Goal: Task Accomplishment & Management: Use online tool/utility

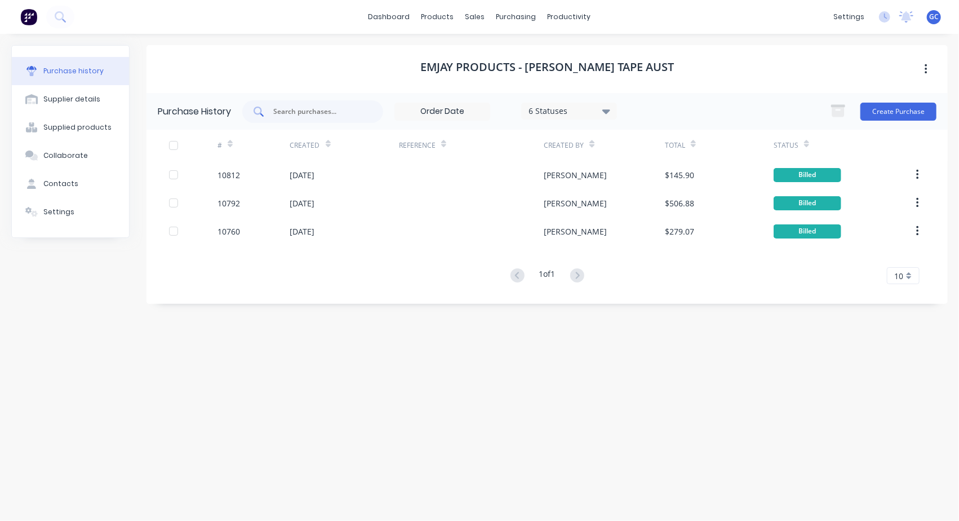
click at [294, 110] on input "text" at bounding box center [319, 111] width 94 height 11
type input "10817"
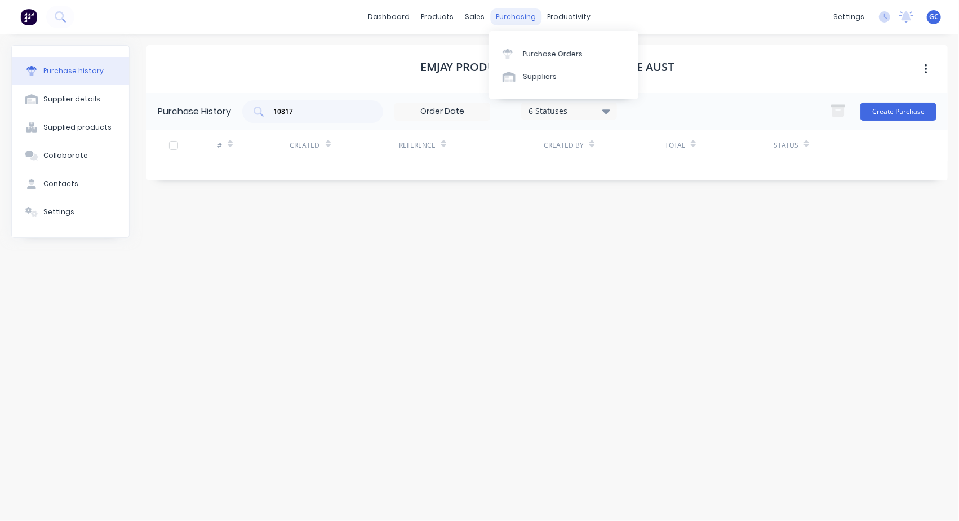
click at [510, 13] on div "purchasing" at bounding box center [516, 16] width 51 height 17
click at [534, 55] on div "Purchase Orders" at bounding box center [553, 54] width 60 height 10
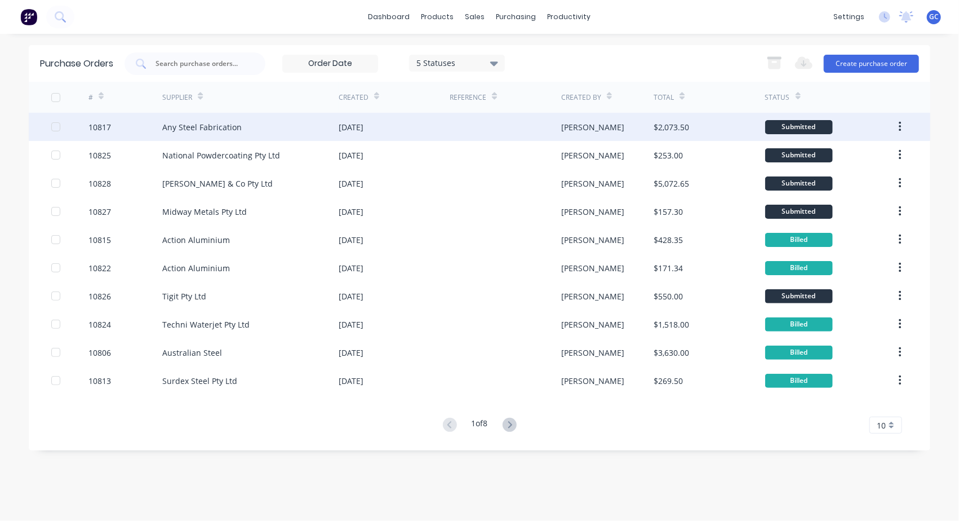
click at [98, 125] on div "10817" at bounding box center [99, 127] width 23 height 12
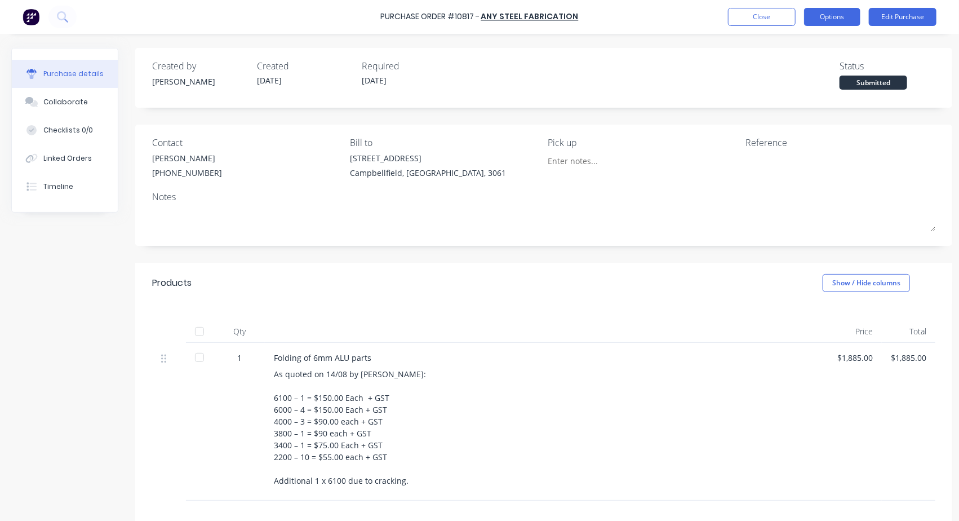
click at [832, 15] on button "Options" at bounding box center [832, 17] width 56 height 18
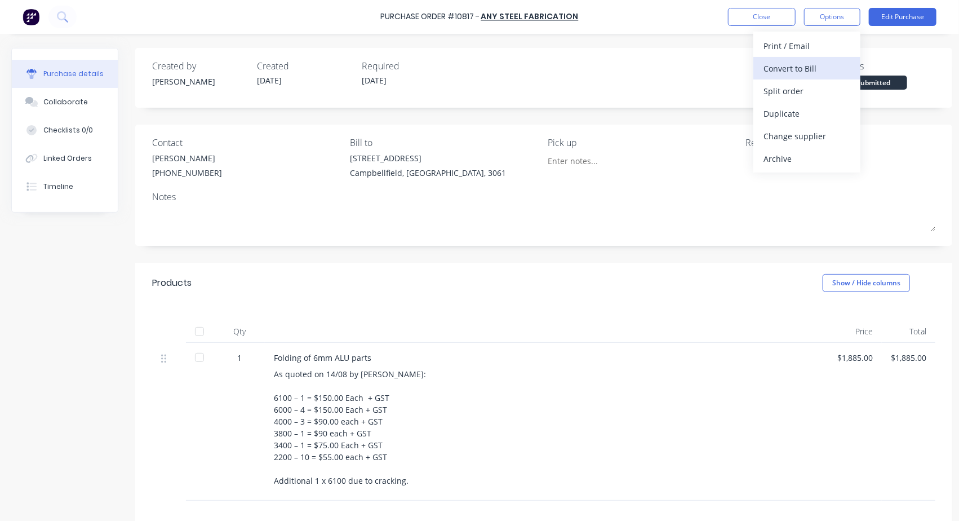
click at [784, 67] on div "Convert to Bill" at bounding box center [806, 68] width 87 height 16
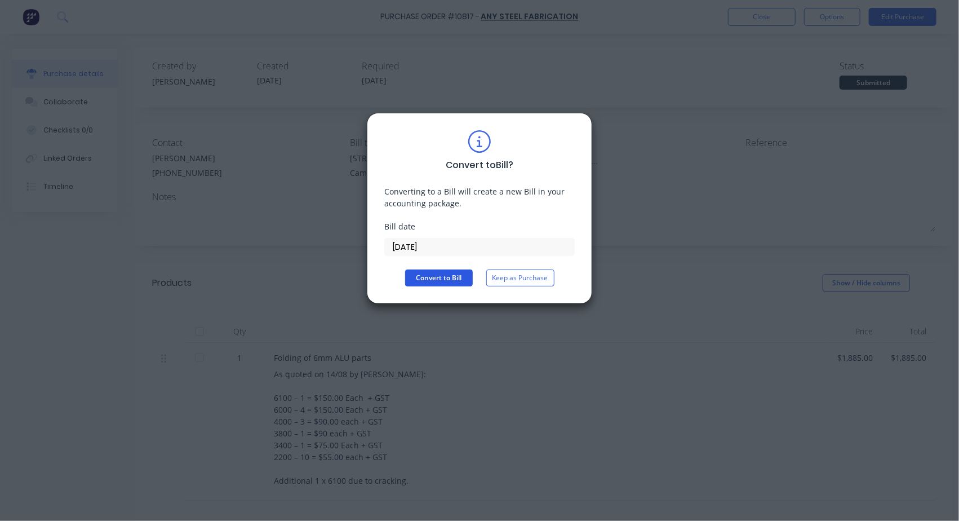
click at [448, 274] on button "Convert to Bill" at bounding box center [439, 277] width 68 height 17
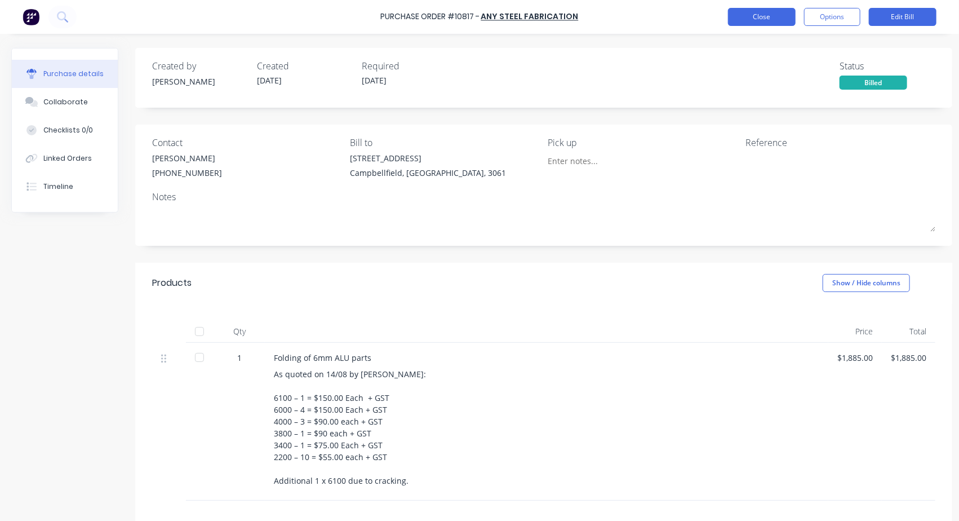
click at [768, 13] on button "Close" at bounding box center [762, 17] width 68 height 18
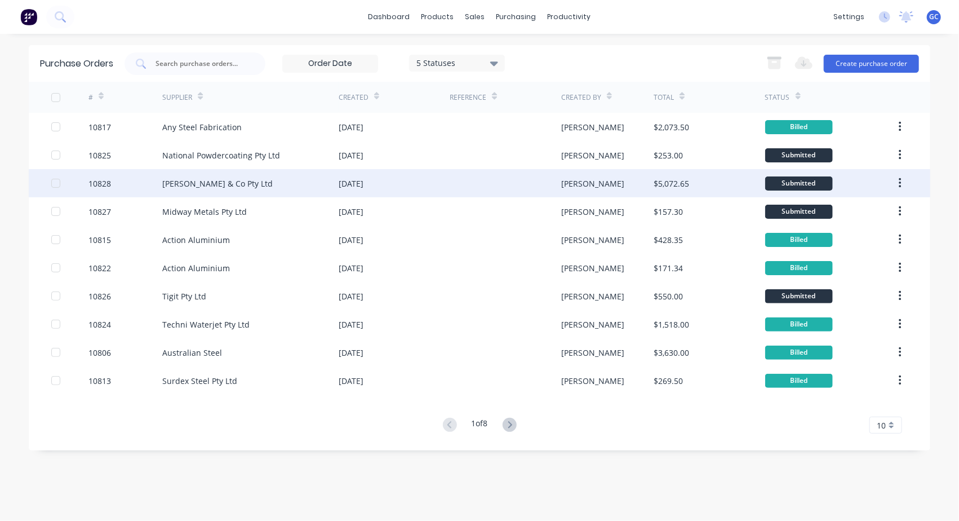
click at [97, 184] on div "10828" at bounding box center [99, 183] width 23 height 12
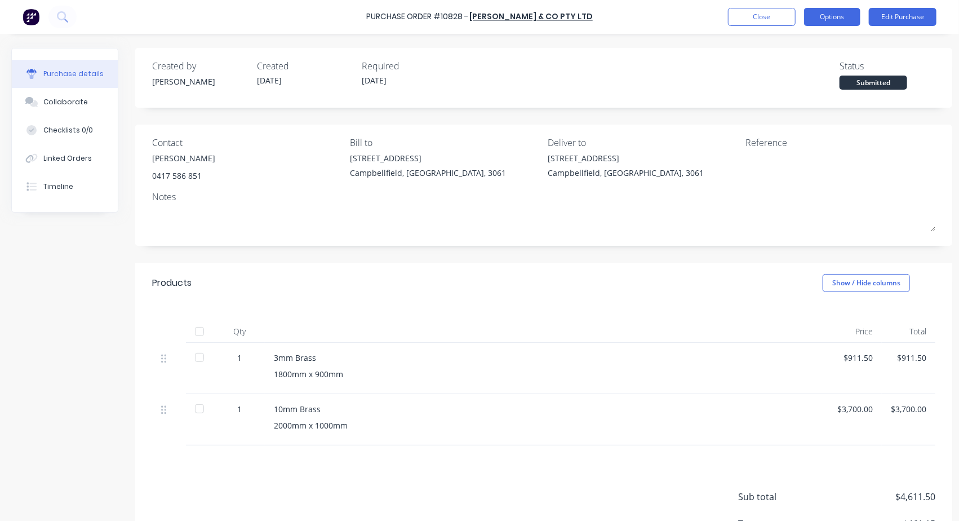
click at [823, 14] on button "Options" at bounding box center [832, 17] width 56 height 18
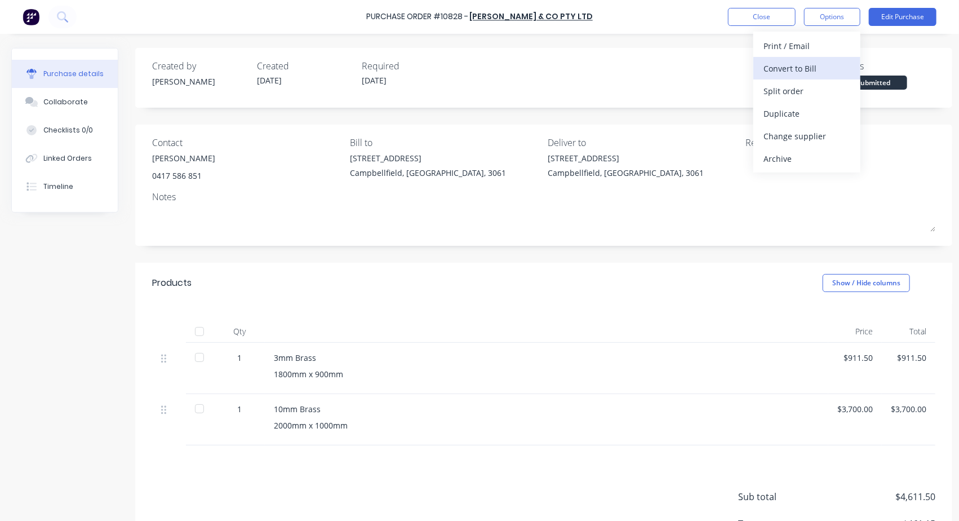
click at [776, 69] on div "Convert to Bill" at bounding box center [806, 68] width 87 height 16
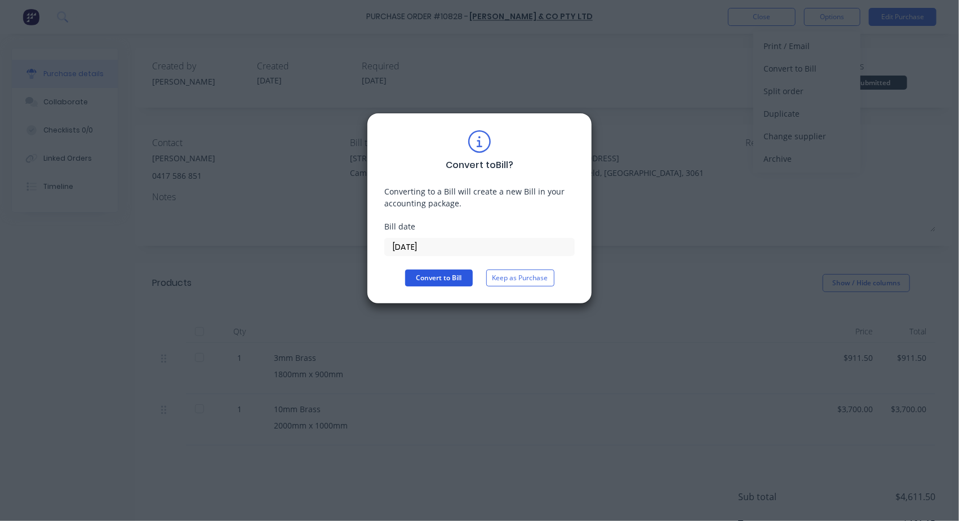
click at [424, 277] on button "Convert to Bill" at bounding box center [439, 277] width 68 height 17
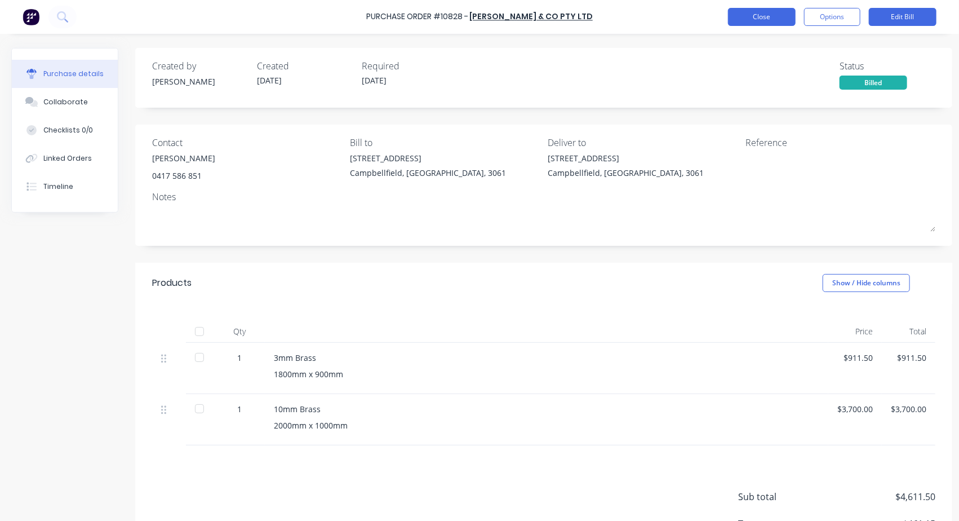
click at [766, 16] on button "Close" at bounding box center [762, 17] width 68 height 18
